Goal: Navigation & Orientation: Find specific page/section

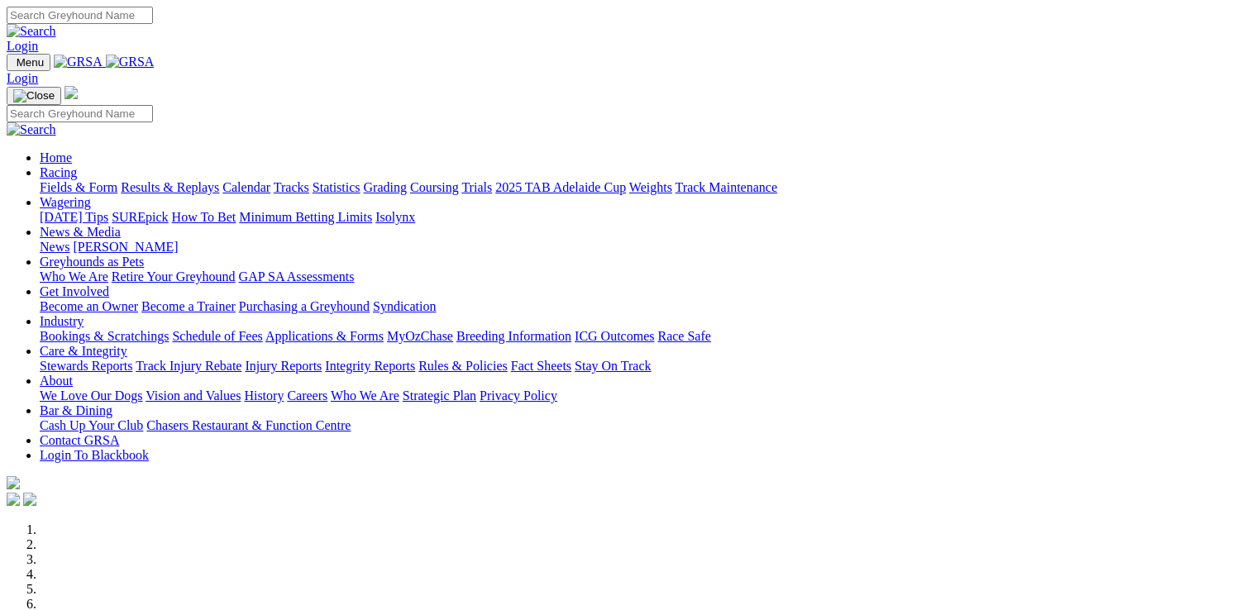
scroll to position [662, 0]
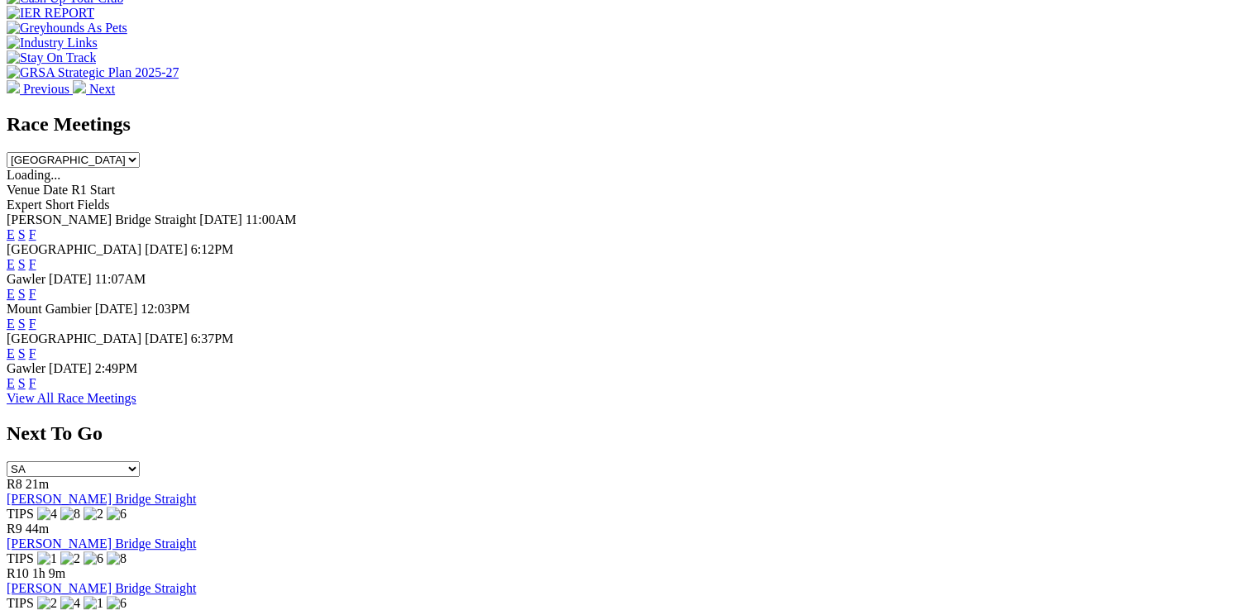
click at [136, 405] on link "View All Race Meetings" at bounding box center [72, 398] width 130 height 14
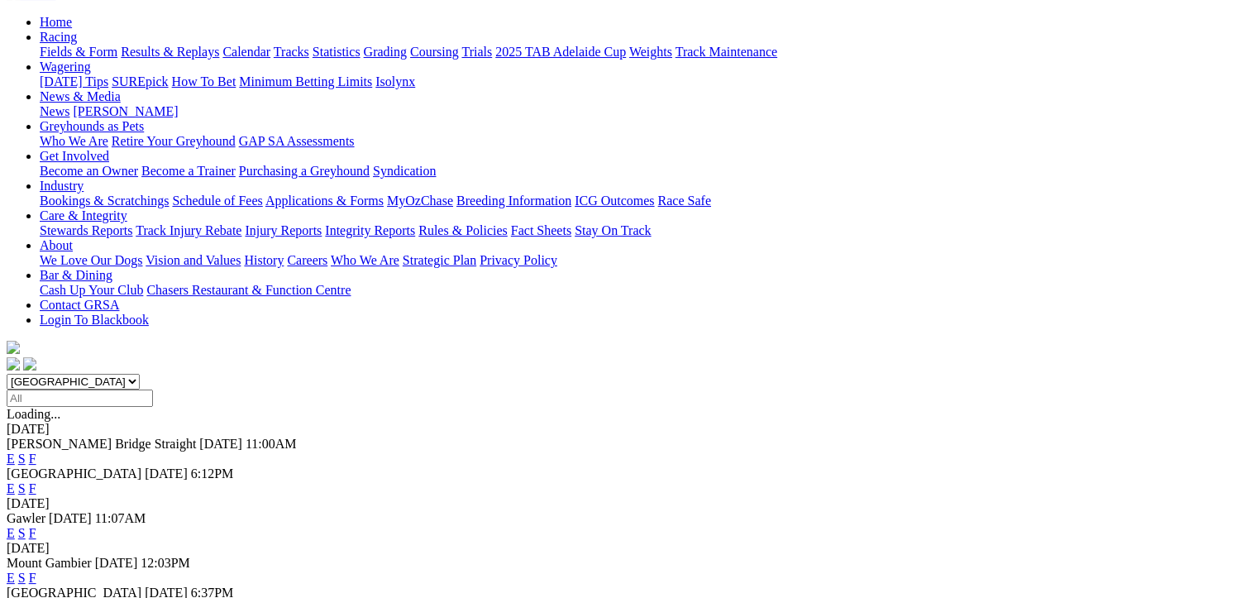
scroll to position [248, 0]
